Goal: Obtain resource: Obtain resource

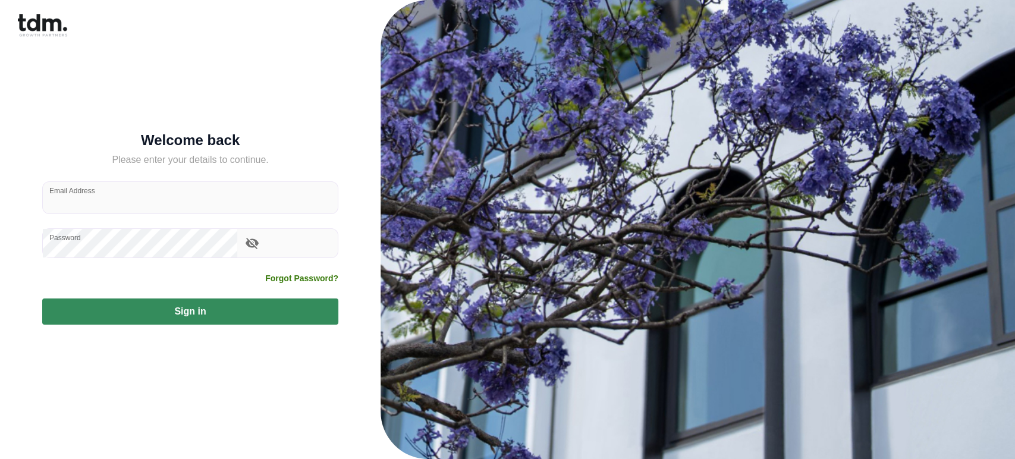
click at [137, 203] on input "Email Address" at bounding box center [190, 198] width 295 height 32
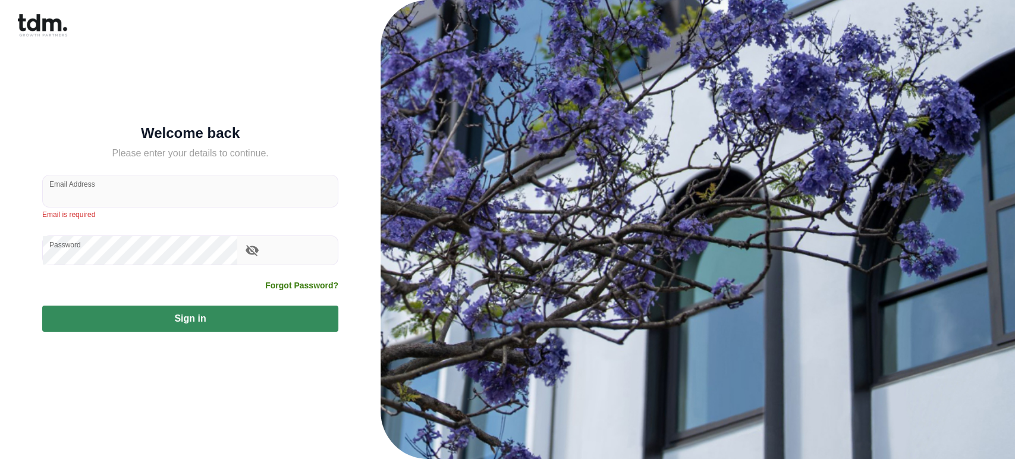
type input "**********"
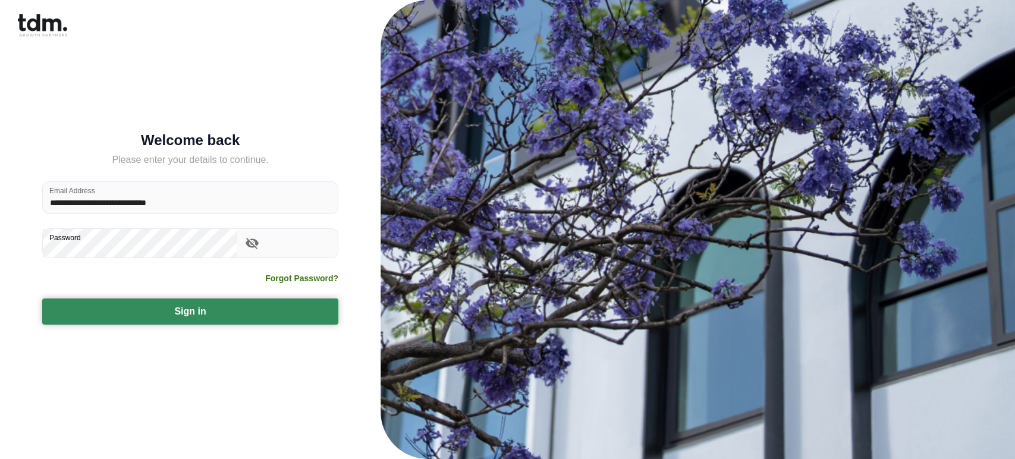
click at [144, 299] on button "Sign in" at bounding box center [190, 312] width 296 height 26
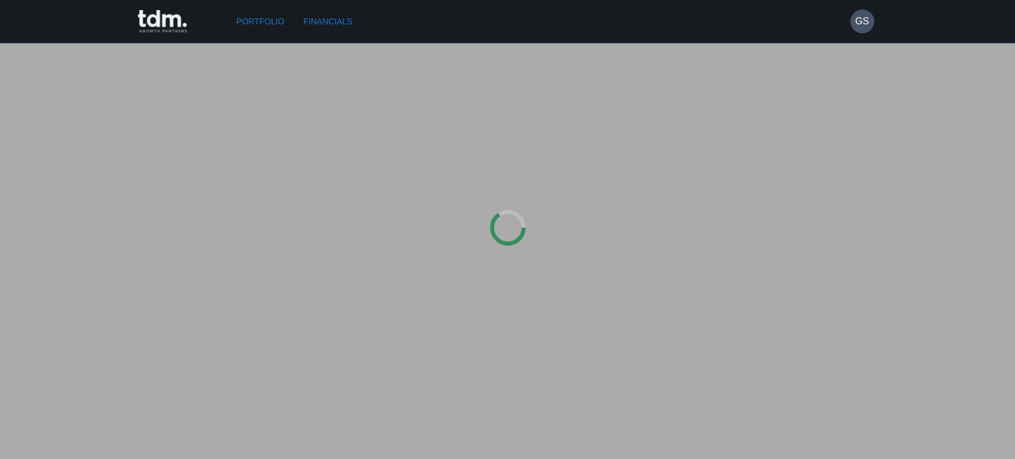
type input "*********"
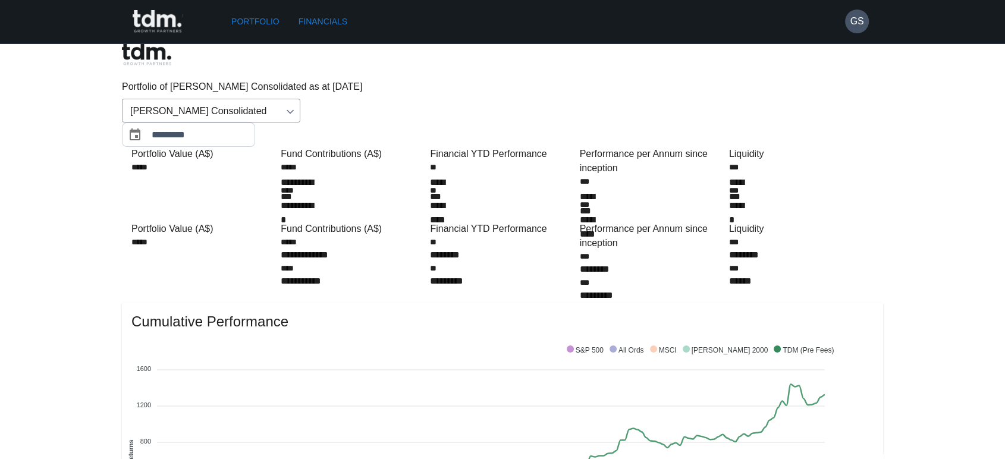
click at [294, 21] on link "Financials" at bounding box center [323, 22] width 58 height 22
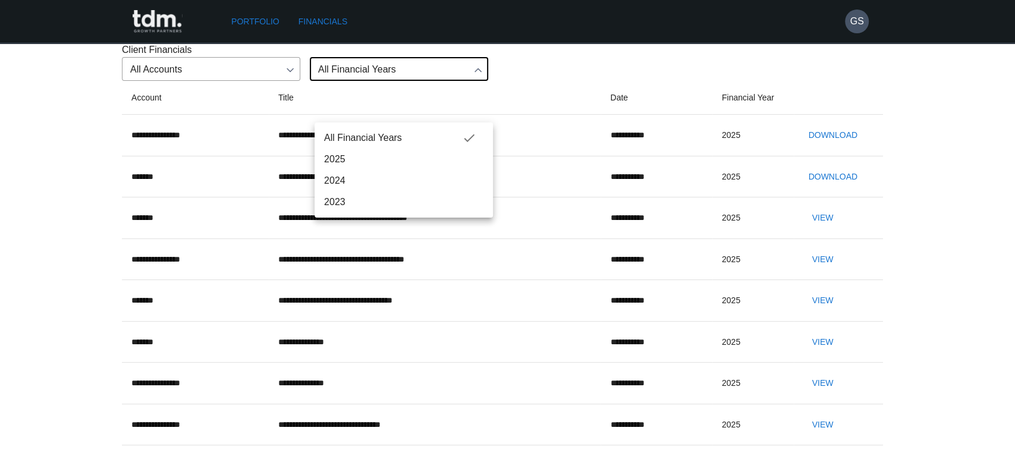
click at [238, 107] on div at bounding box center [507, 229] width 1015 height 459
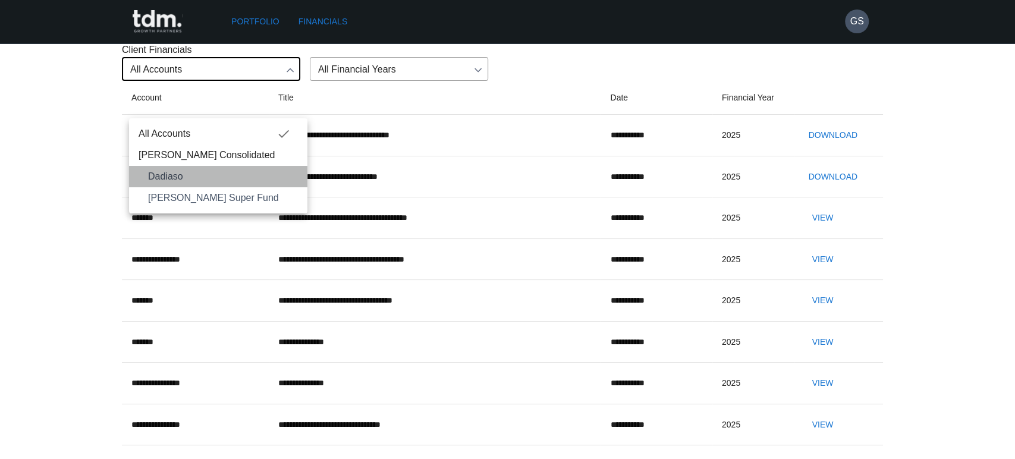
click at [184, 170] on span "Dadiaso" at bounding box center [223, 177] width 150 height 14
type input "**********"
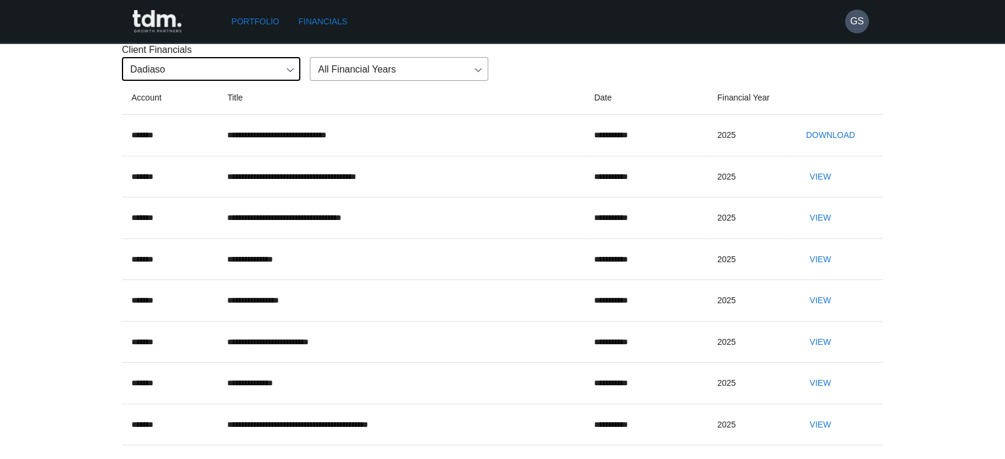
click at [839, 146] on button "Download" at bounding box center [830, 135] width 58 height 22
click at [839, 188] on button "View" at bounding box center [820, 177] width 38 height 22
click at [839, 229] on button "View" at bounding box center [820, 218] width 38 height 22
click at [839, 271] on button "View" at bounding box center [820, 260] width 38 height 22
click at [839, 312] on button "View" at bounding box center [820, 301] width 38 height 22
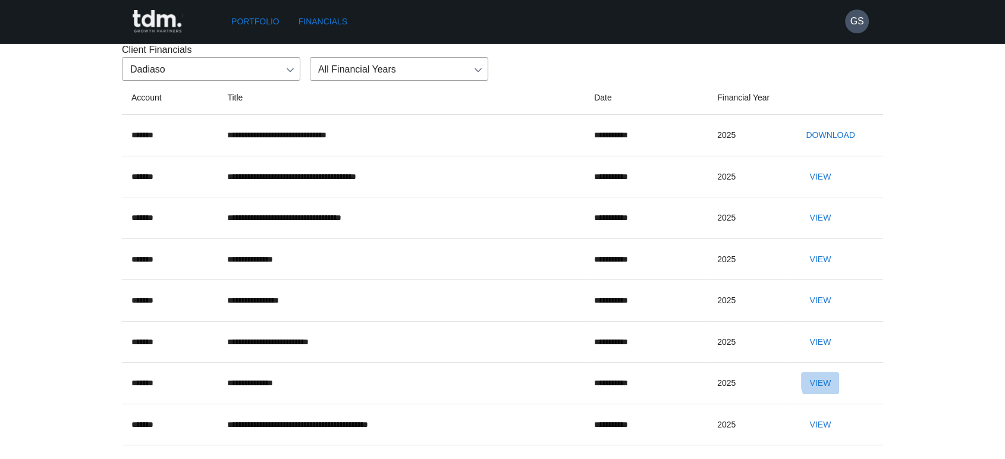
click at [839, 390] on button "View" at bounding box center [820, 383] width 38 height 22
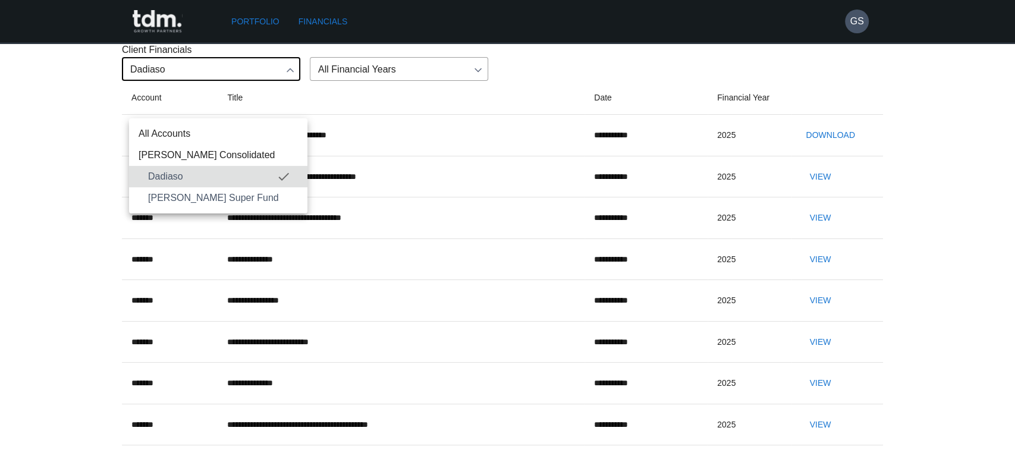
click at [621, 52] on div at bounding box center [507, 229] width 1015 height 459
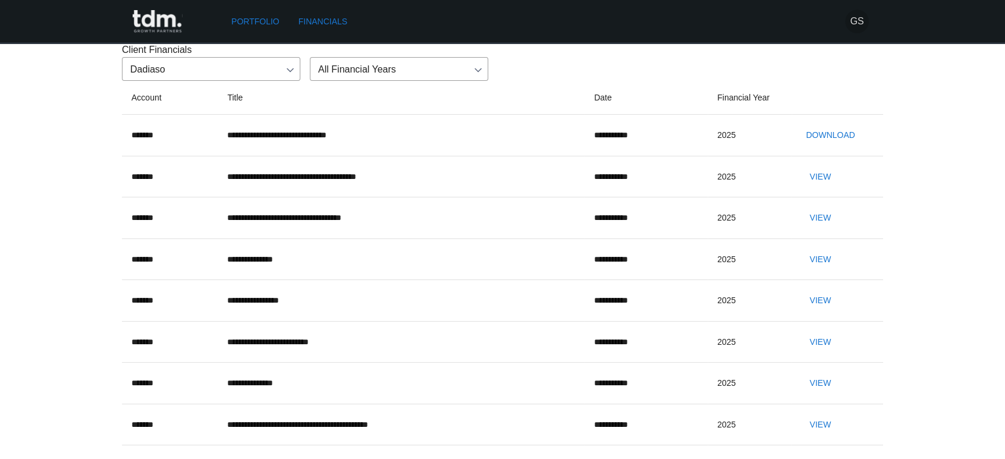
click at [856, 14] on h6 "GS" at bounding box center [857, 21] width 14 height 14
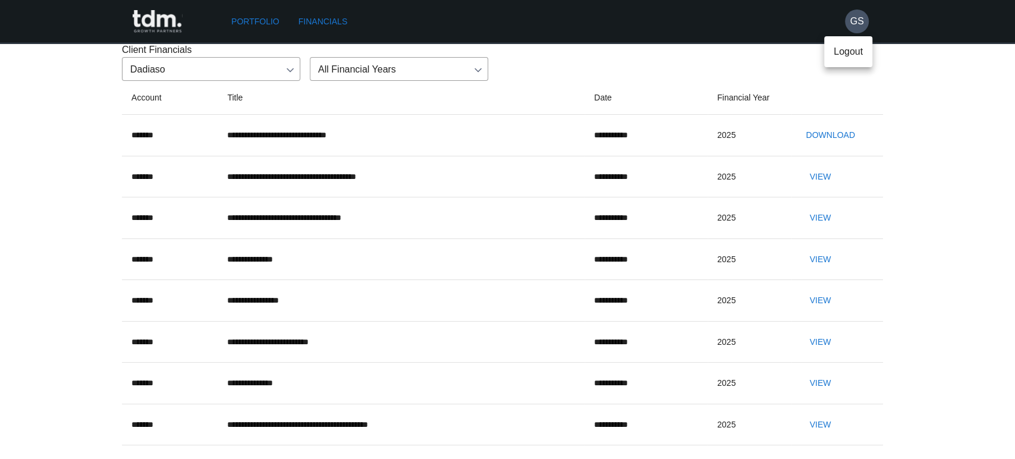
click at [700, 51] on div at bounding box center [507, 229] width 1015 height 459
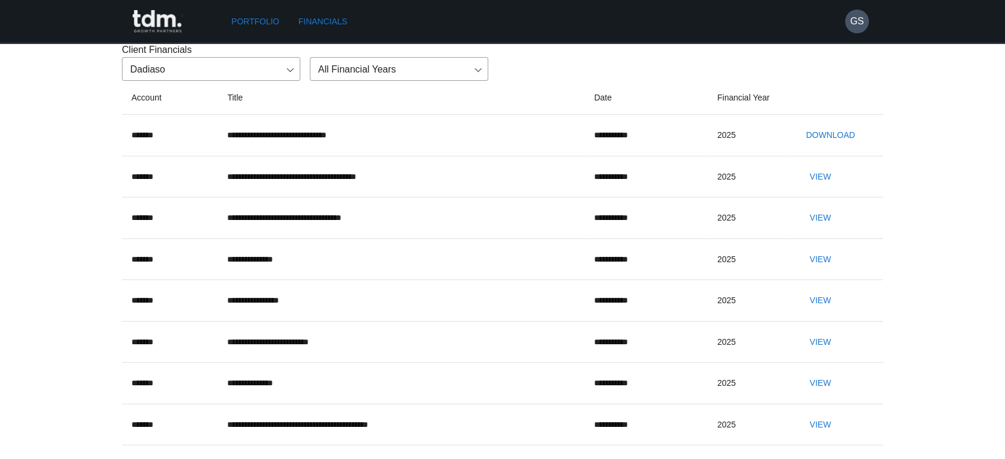
click at [222, 27] on div "Portfolio Financials GS" at bounding box center [495, 21] width 747 height 43
click at [227, 18] on link "Portfolio" at bounding box center [256, 22] width 58 height 22
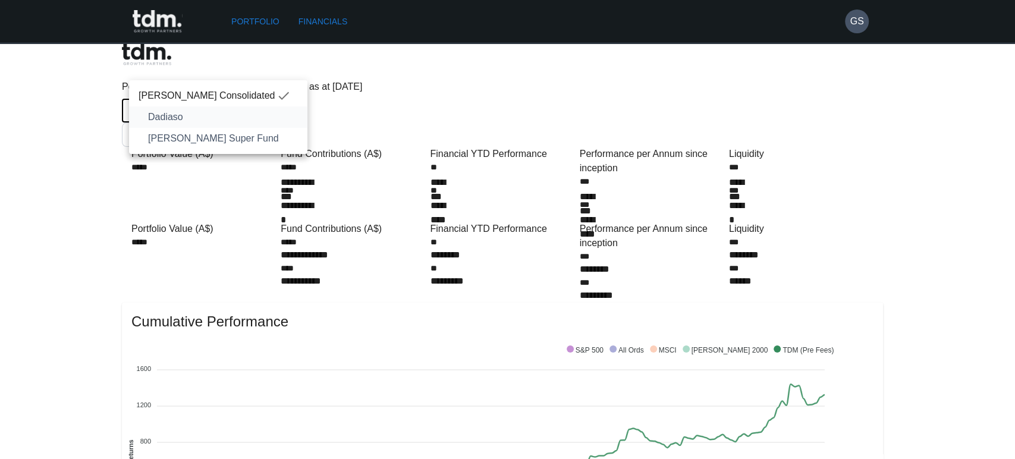
click at [186, 117] on li "Dadiaso" at bounding box center [218, 116] width 178 height 21
type input "**********"
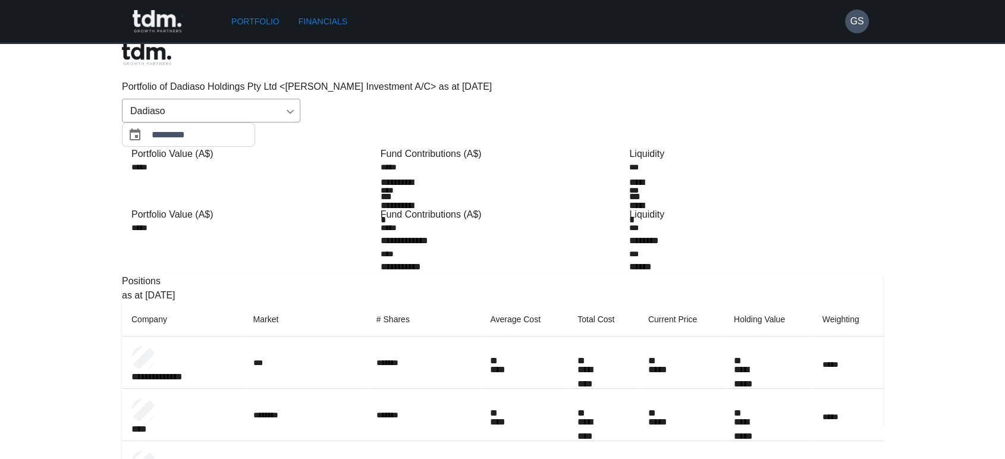
click at [271, 11] on div "Portfolio Financials" at bounding box center [536, 22] width 619 height 22
click at [294, 11] on link "Financials" at bounding box center [323, 22] width 58 height 22
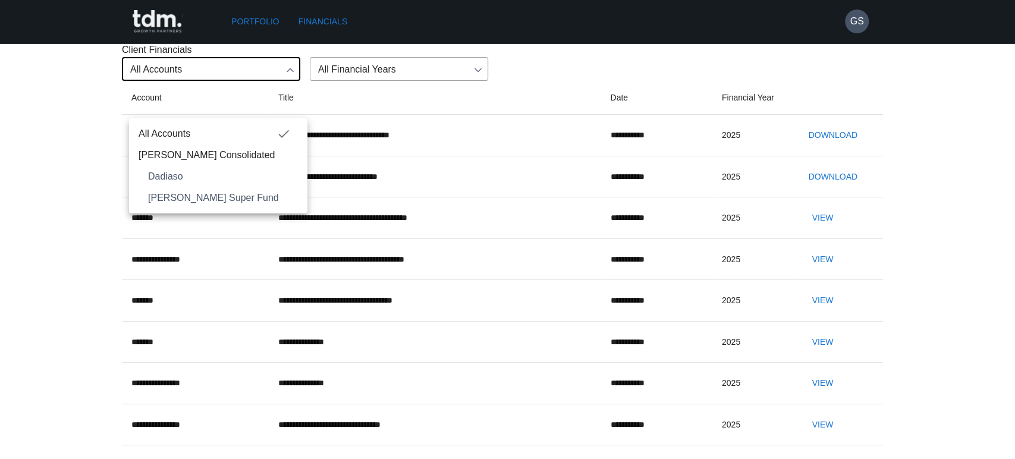
drag, startPoint x: 174, startPoint y: 162, endPoint x: 257, endPoint y: 158, distance: 83.3
click at [173, 170] on span "Dadiaso" at bounding box center [223, 177] width 150 height 14
type input "**********"
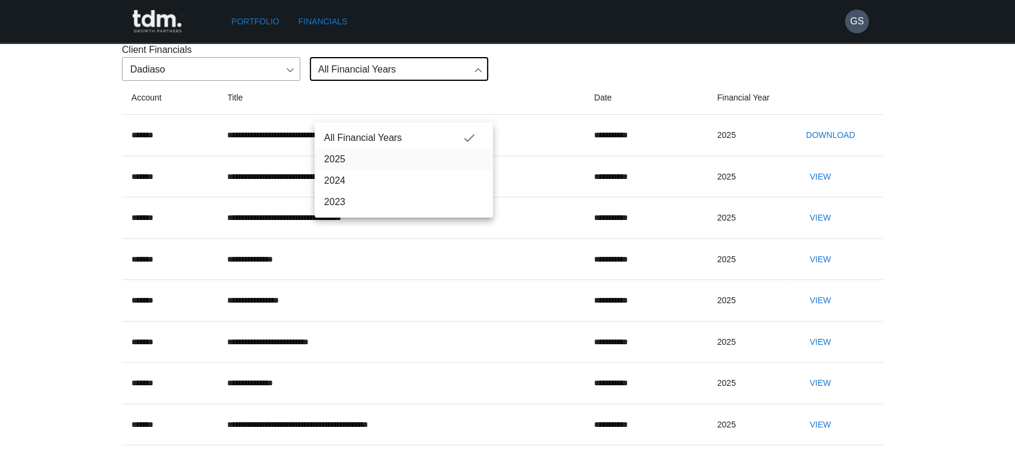
click at [374, 154] on span "2025" at bounding box center [403, 159] width 159 height 14
type input "****"
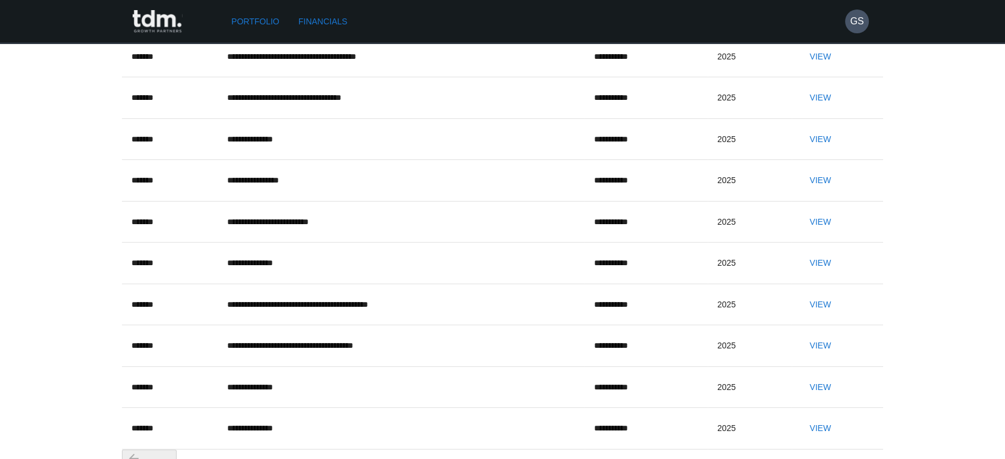
scroll to position [99, 0]
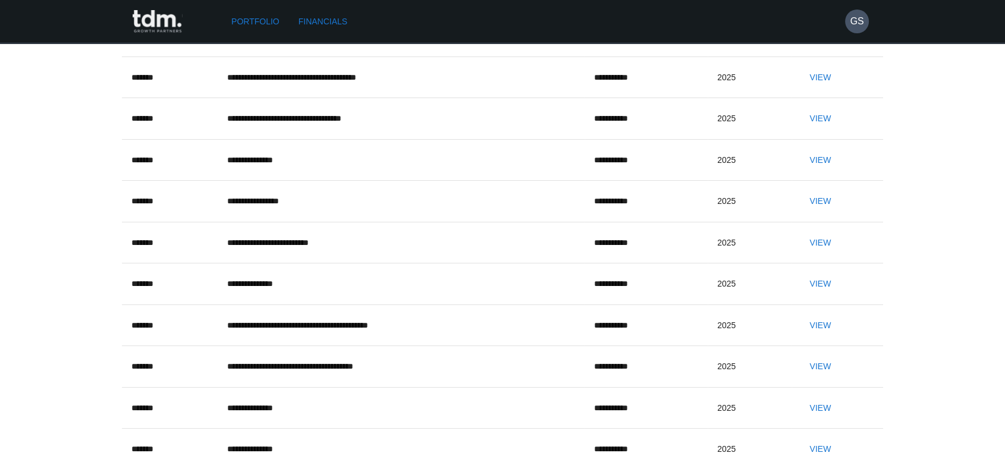
click at [839, 254] on button "View" at bounding box center [820, 243] width 38 height 22
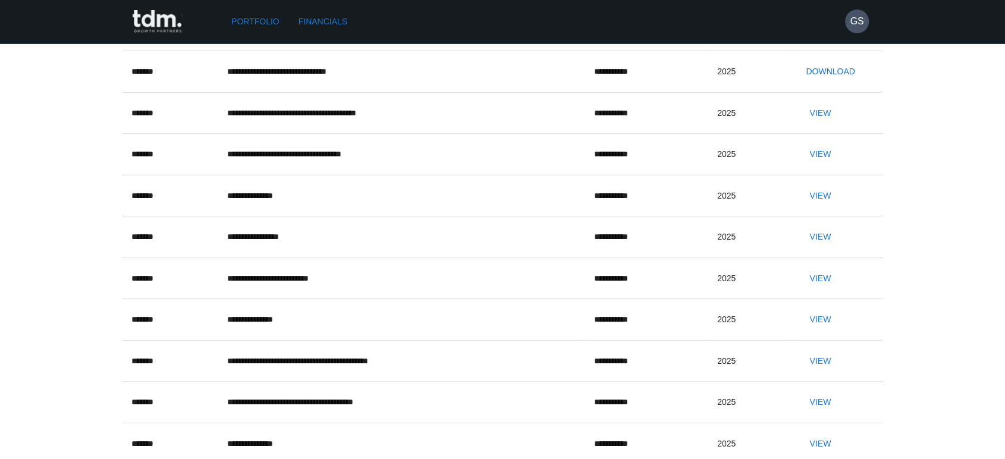
scroll to position [33, 0]
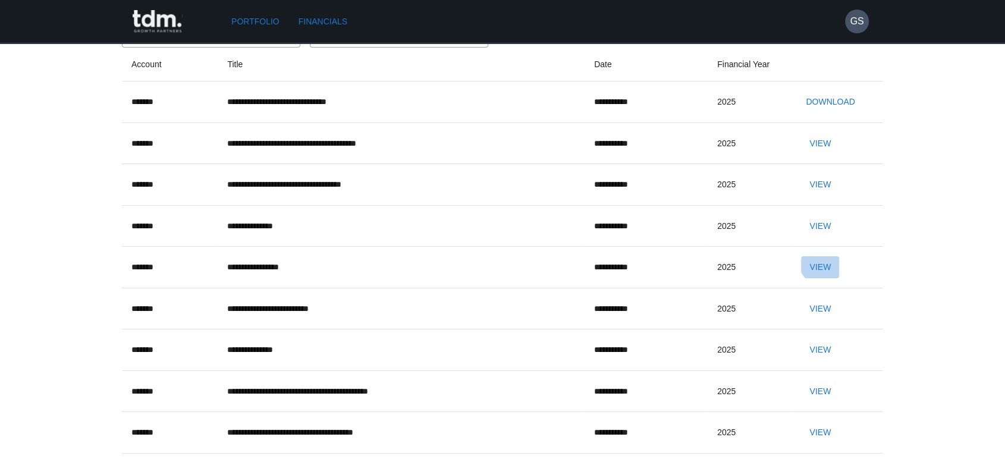
click at [839, 278] on button "View" at bounding box center [820, 267] width 38 height 22
click at [842, 123] on td "Download" at bounding box center [838, 102] width 92 height 42
click at [840, 113] on button "Download" at bounding box center [830, 102] width 58 height 22
